Goal: Information Seeking & Learning: Learn about a topic

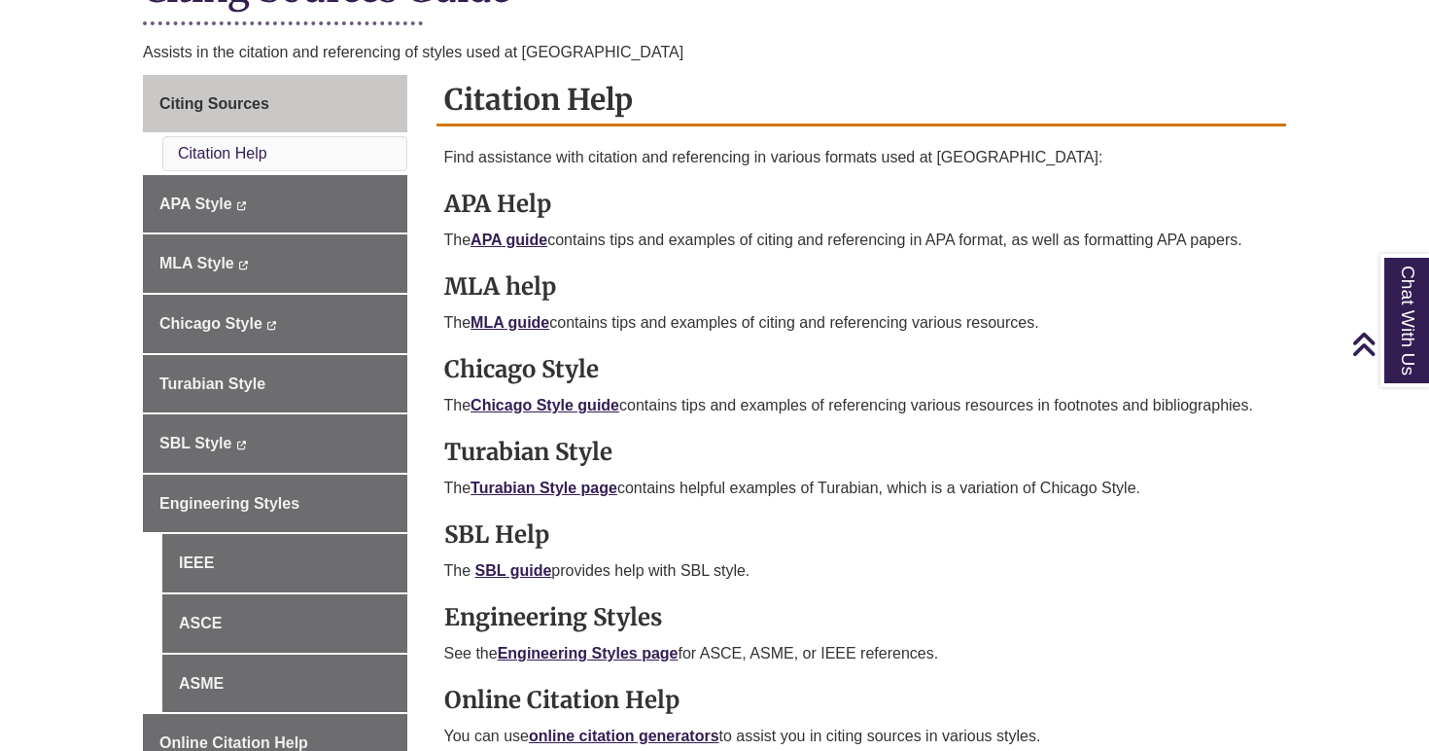
scroll to position [471, 0]
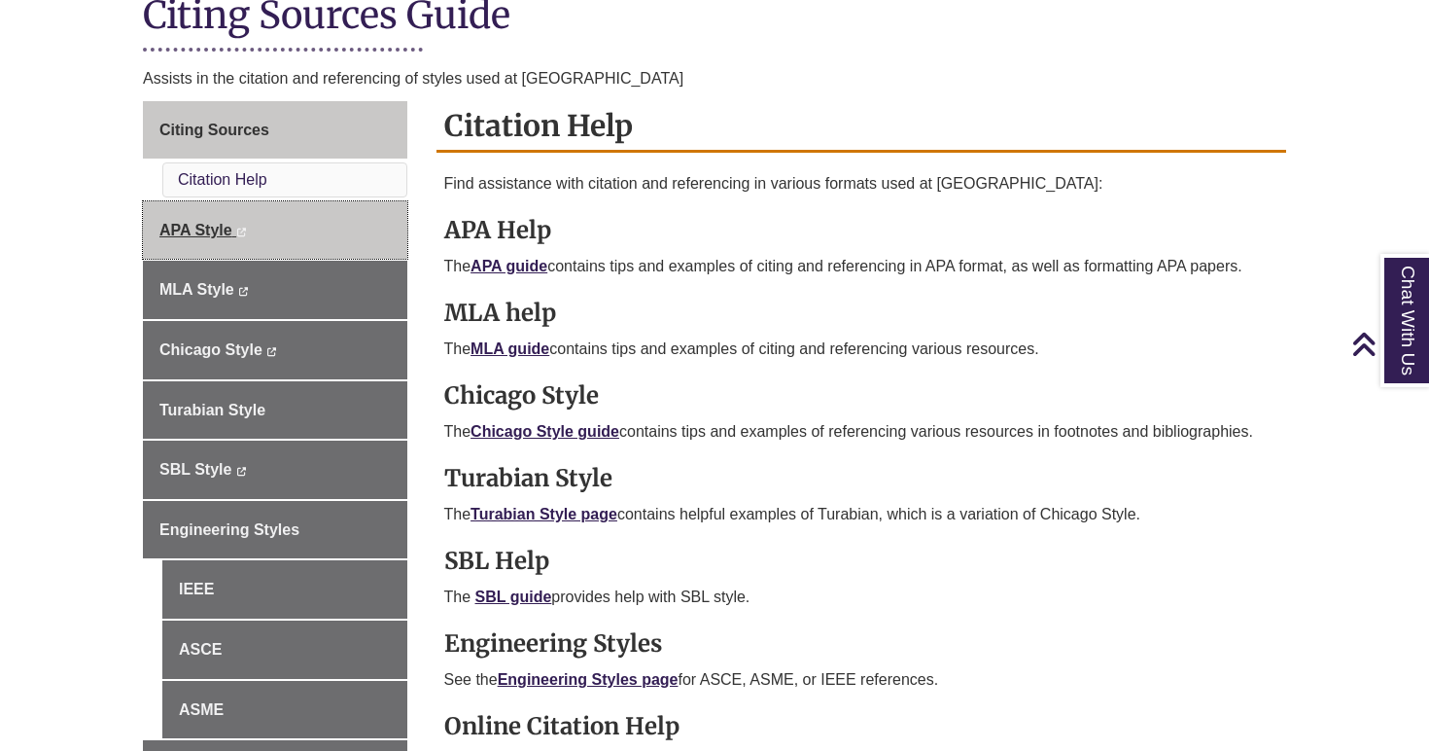
click at [284, 231] on link "APA Style This link opens in a new window This link opens in a new window" at bounding box center [275, 230] width 264 height 58
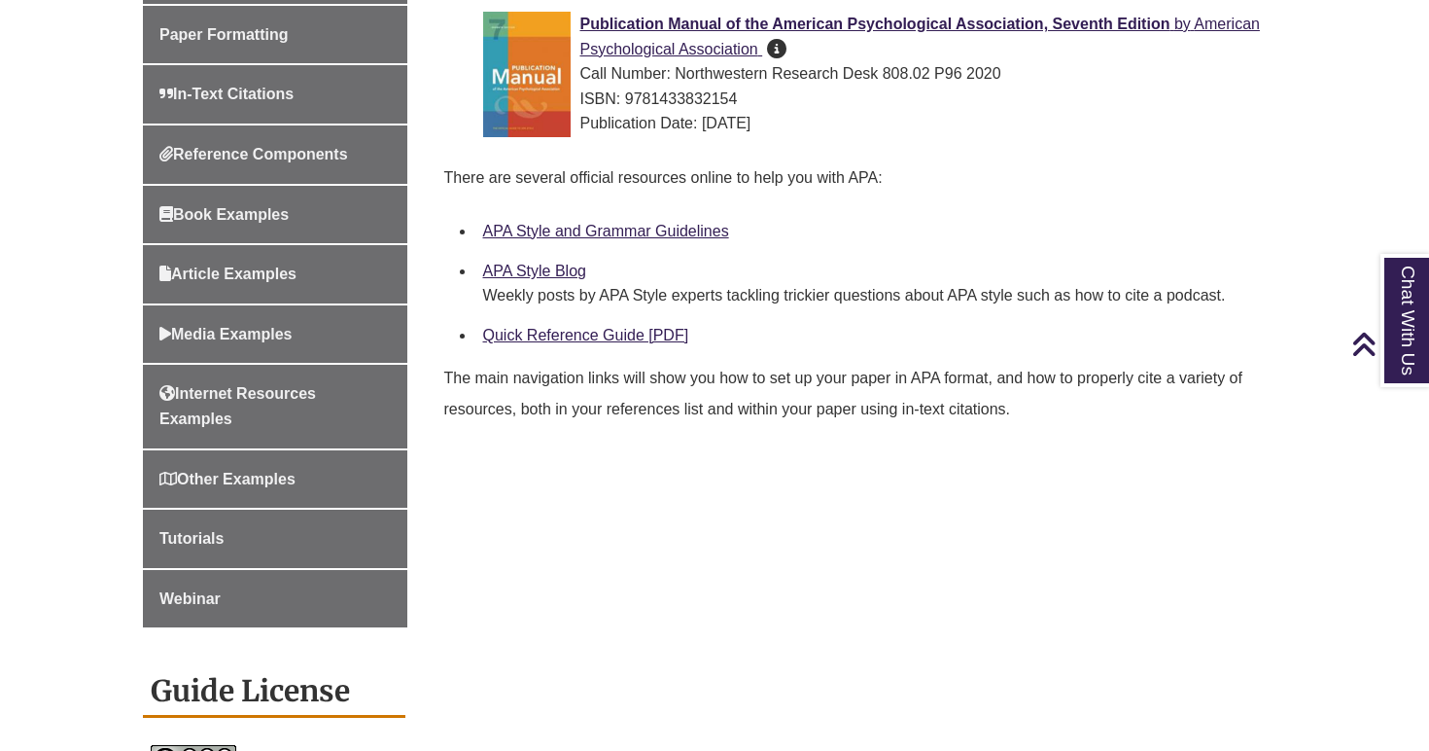
scroll to position [475, 0]
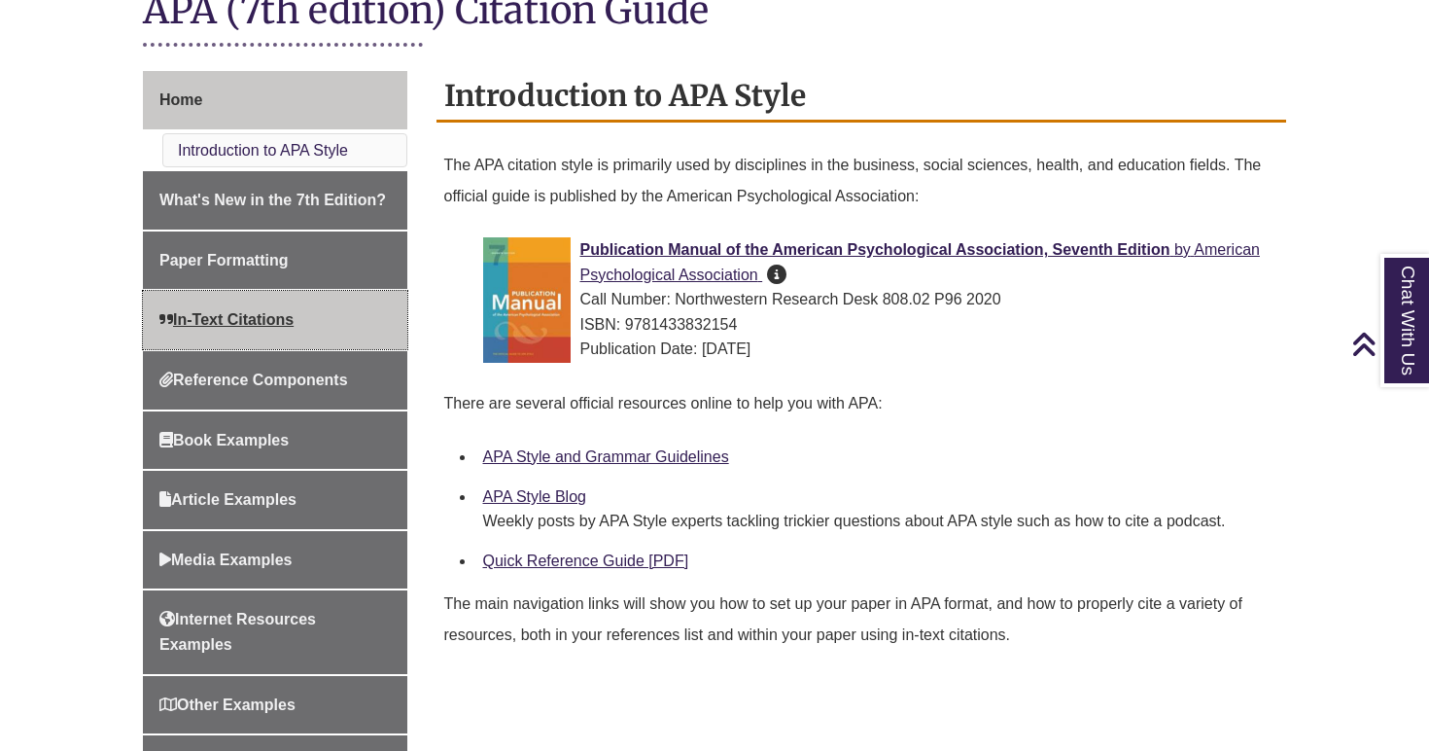
click at [306, 311] on link "In-Text Citations" at bounding box center [275, 320] width 264 height 58
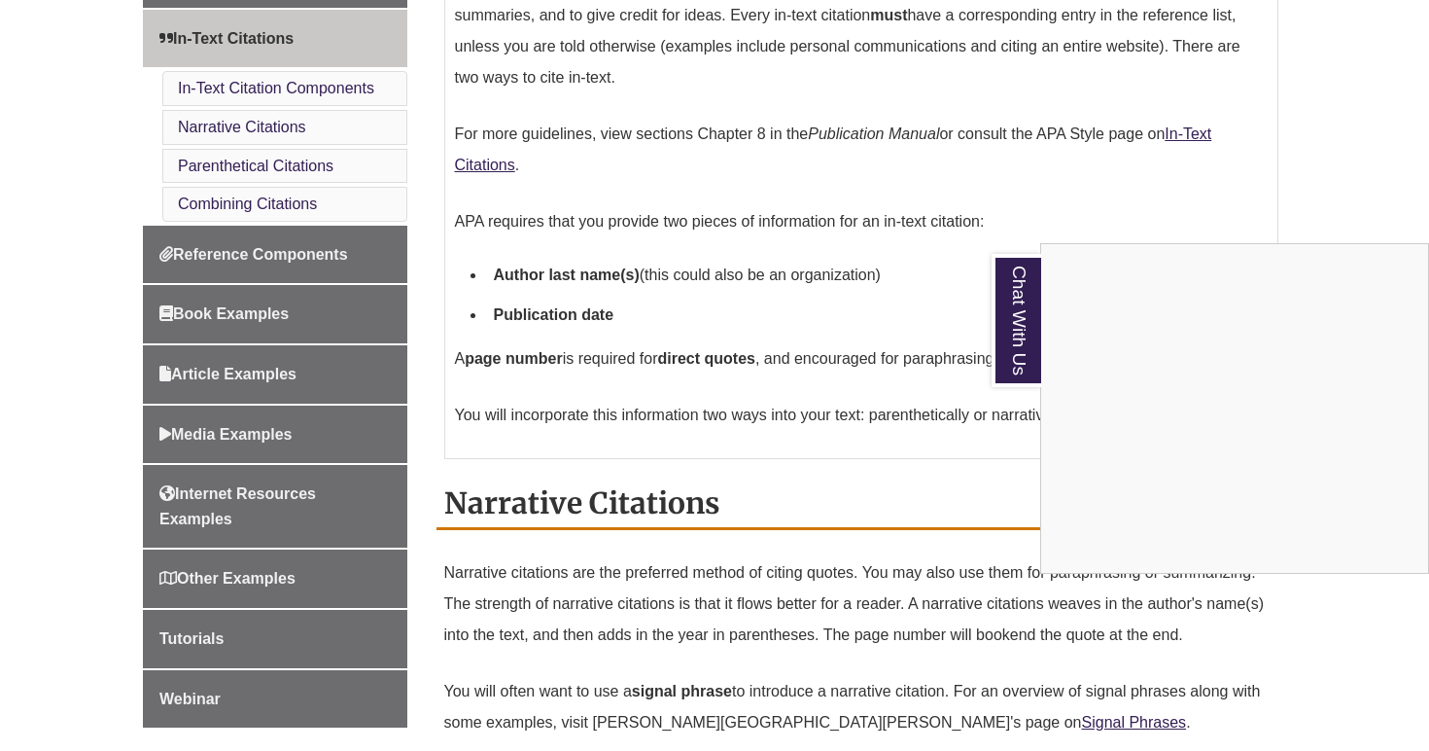
scroll to position [717, 0]
click at [1030, 316] on link "Chat With Us" at bounding box center [1017, 320] width 50 height 133
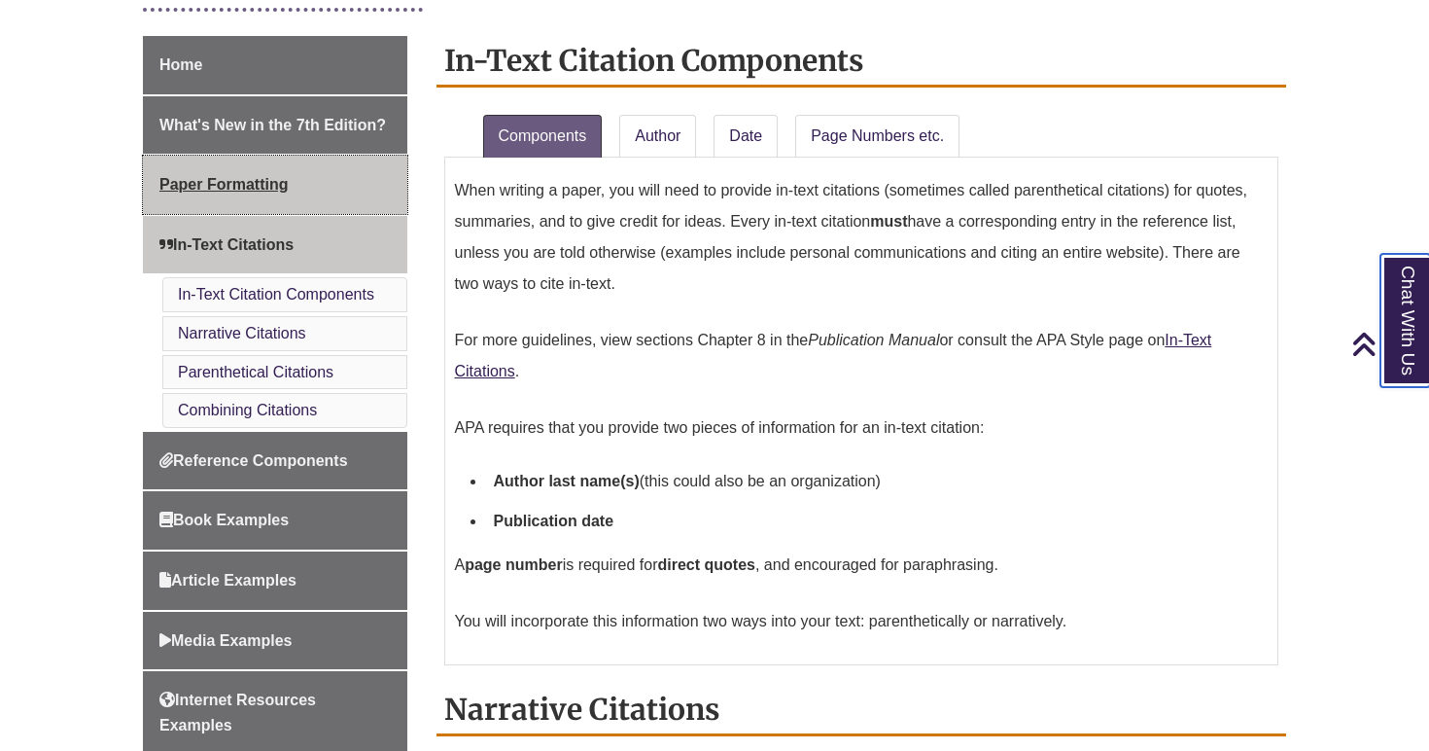
scroll to position [494, 0]
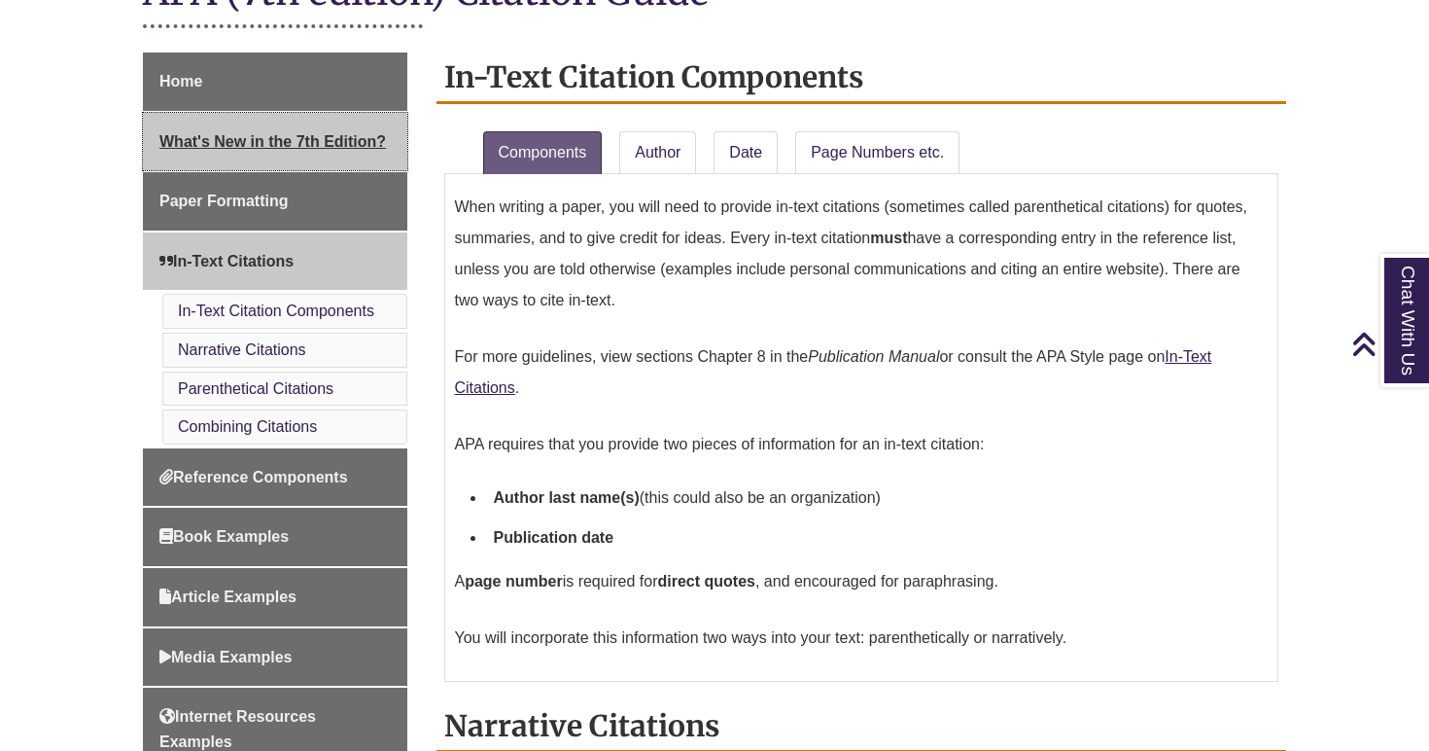
click at [253, 150] on span "What's New in the 7th Edition?" at bounding box center [272, 141] width 227 height 17
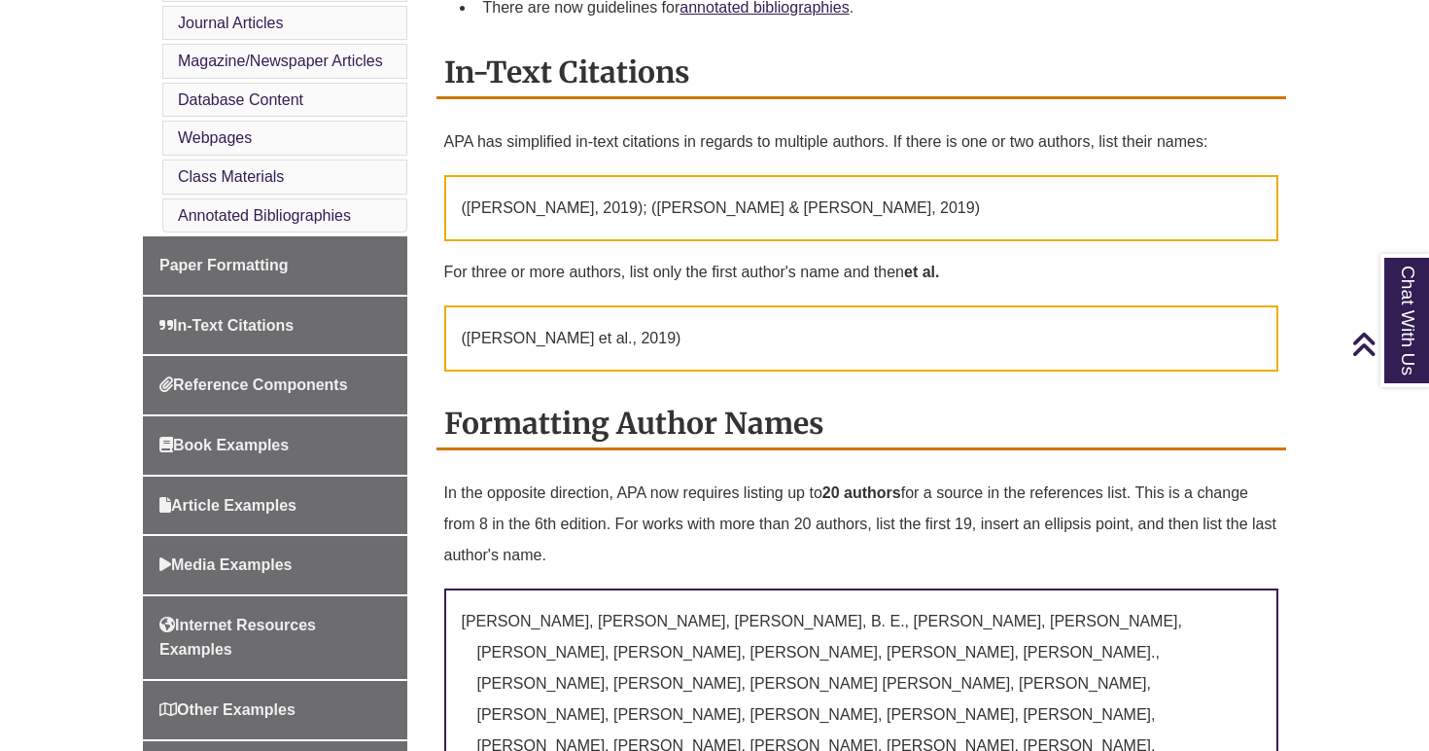
scroll to position [819, 0]
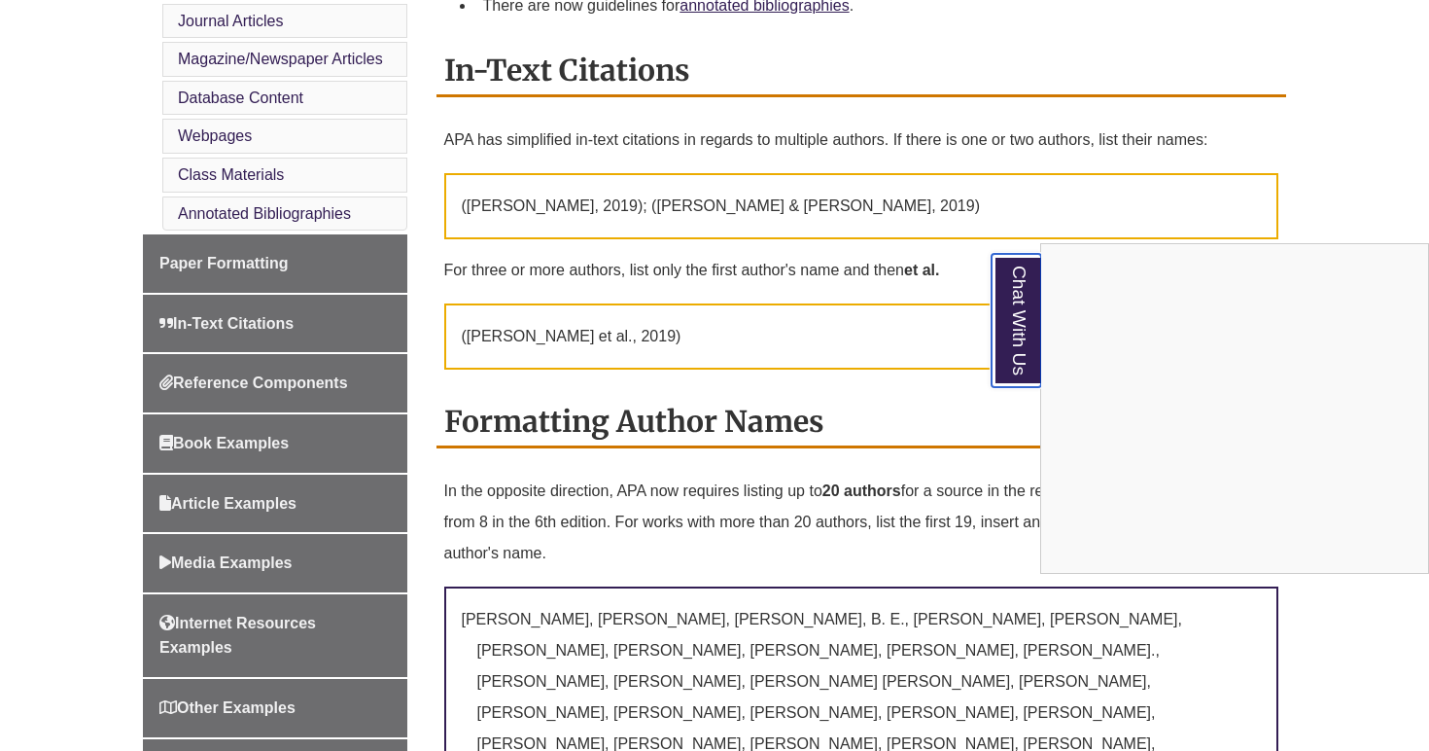
click at [1039, 320] on link "Chat With Us" at bounding box center [1017, 320] width 50 height 133
